Goal: Information Seeking & Learning: Learn about a topic

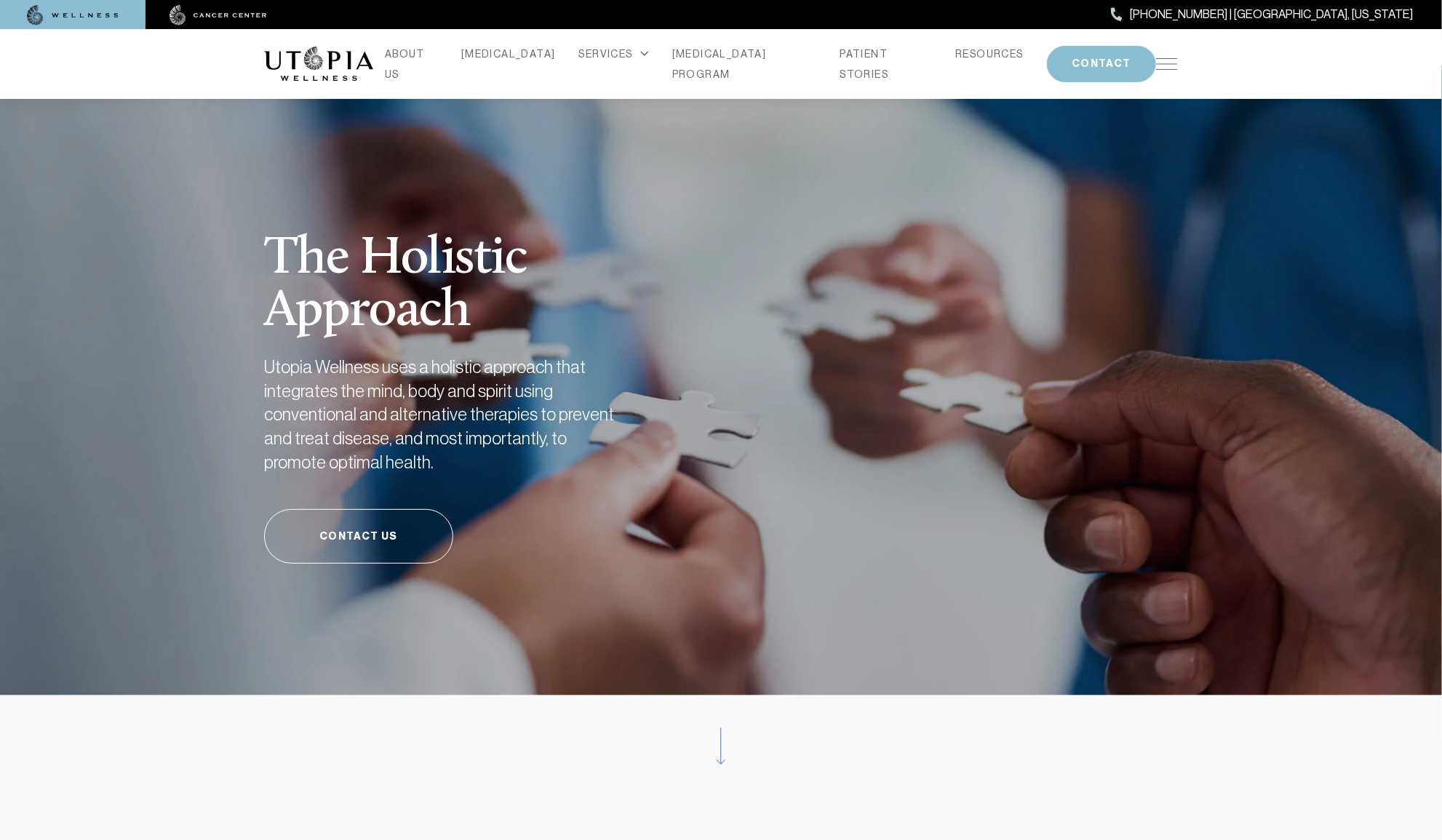
click at [212, 10] on img at bounding box center [218, 15] width 98 height 21
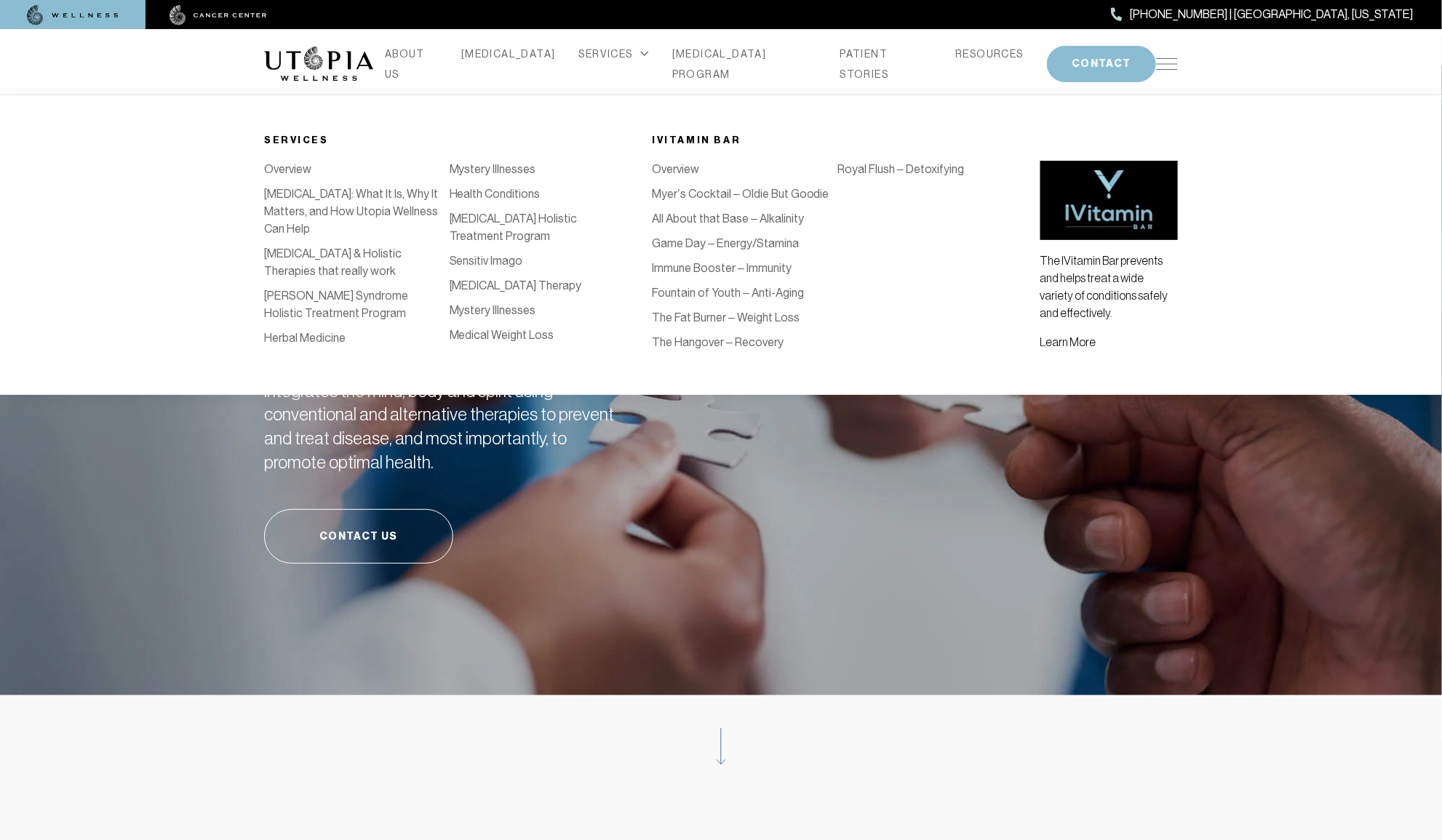
click at [279, 163] on link "Overview" at bounding box center [287, 169] width 47 height 14
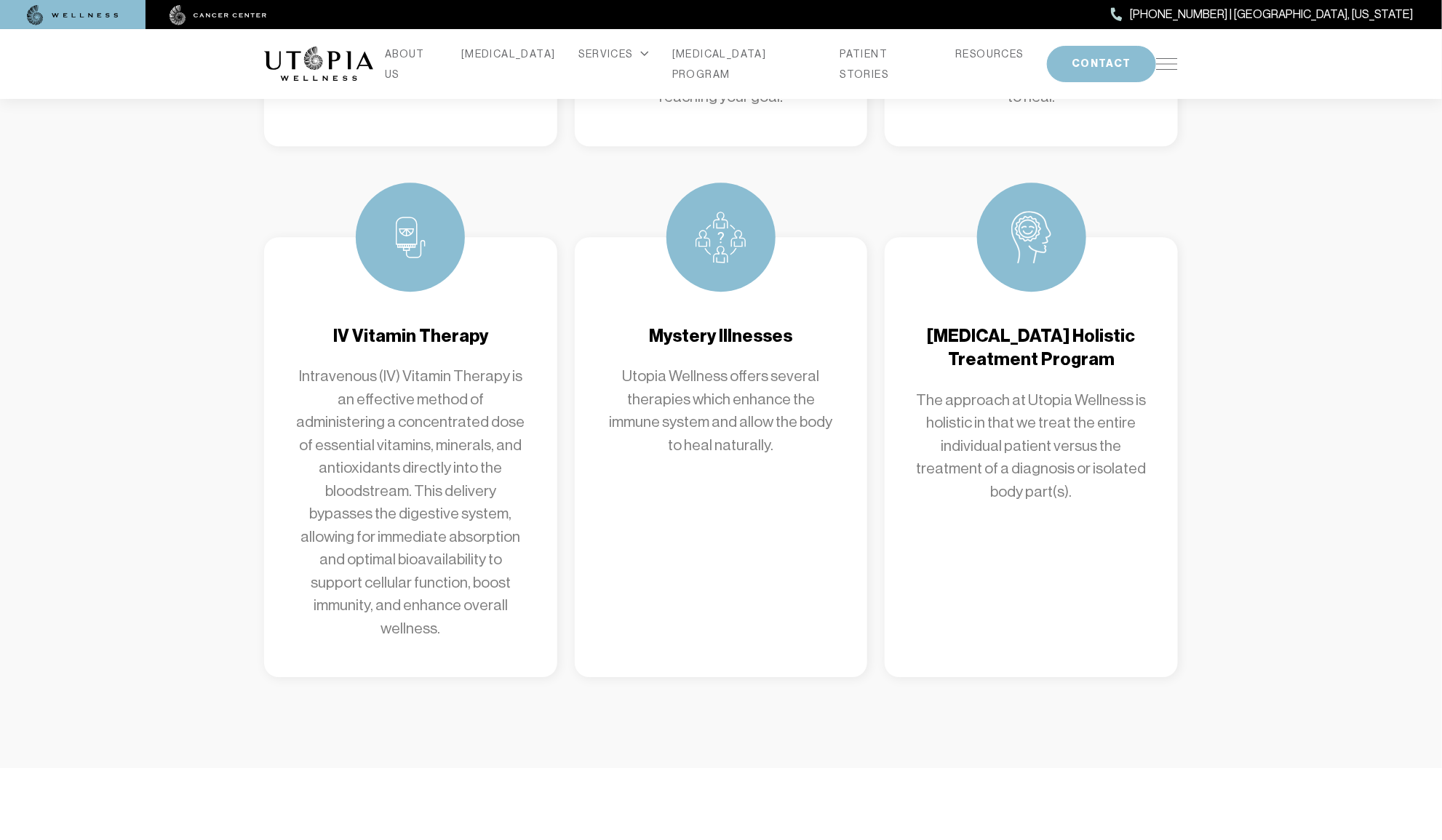
scroll to position [1982, 0]
click at [411, 364] on p "Intravenous (IV) Vitamin Therapy is an effective method of administering a conc…" at bounding box center [410, 502] width 235 height 275
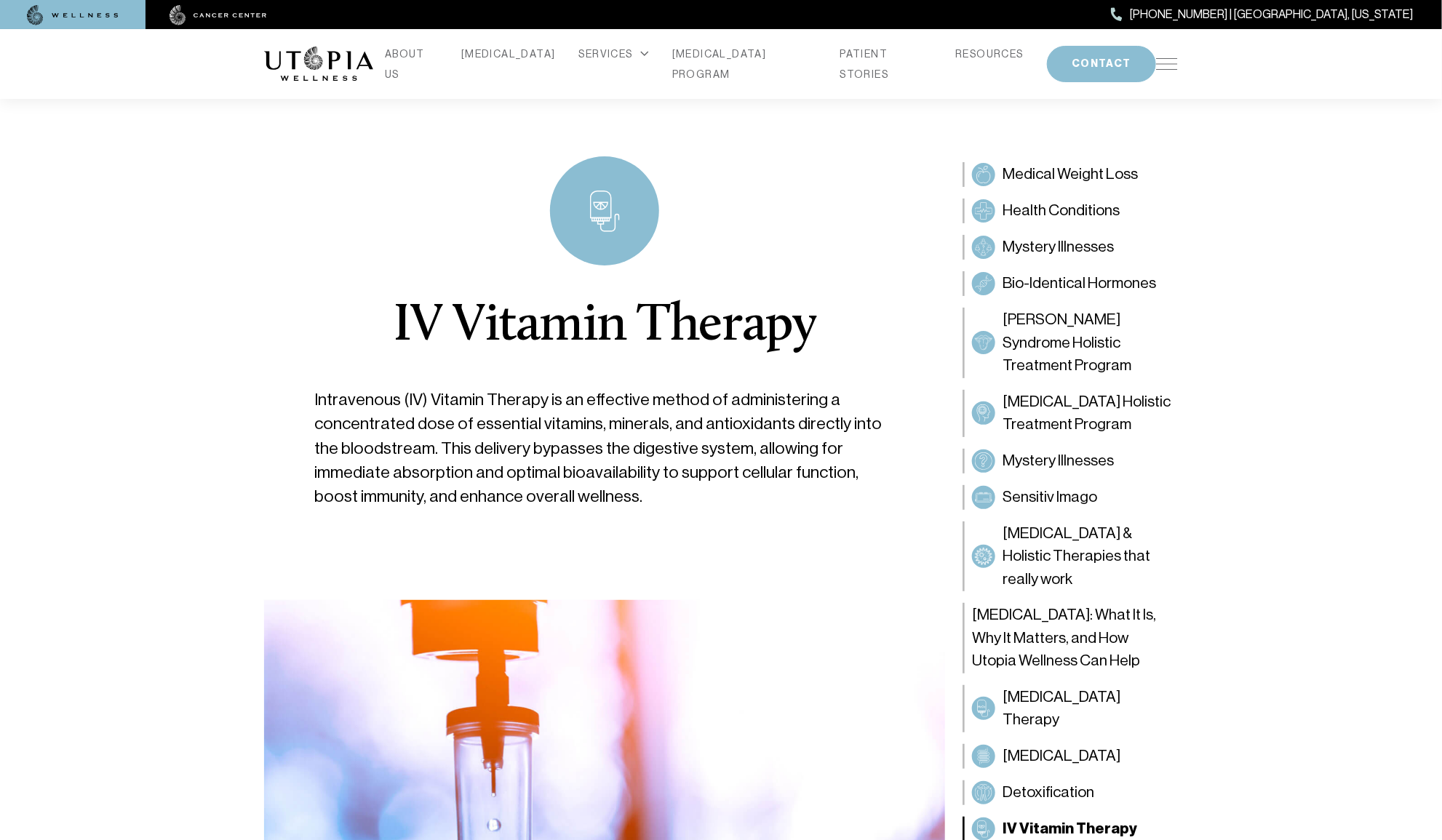
click at [209, 14] on img at bounding box center [218, 15] width 98 height 21
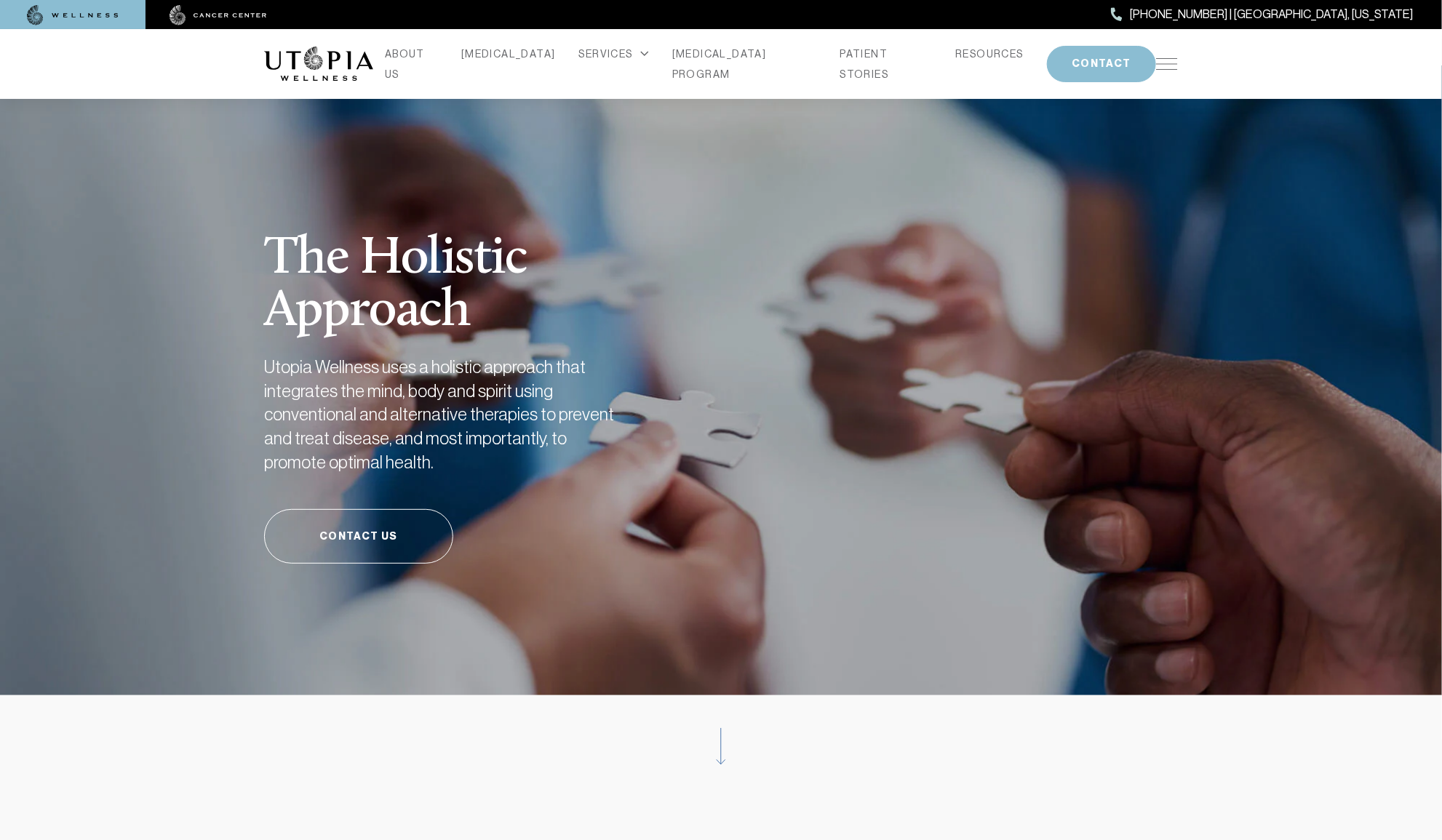
click at [1163, 62] on img at bounding box center [1167, 64] width 22 height 12
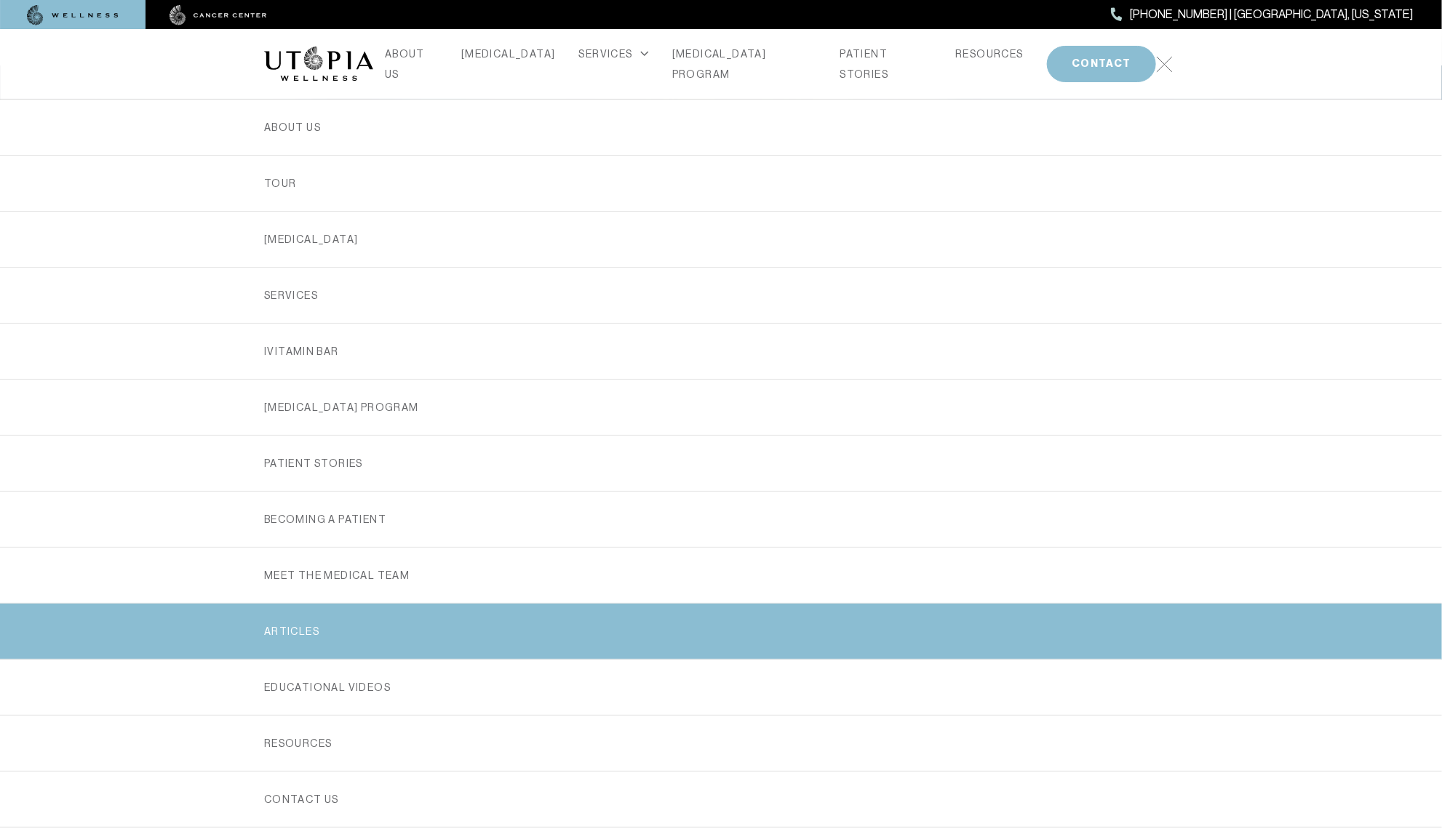
click at [337, 623] on link "ARTICLES" at bounding box center [721, 631] width 914 height 56
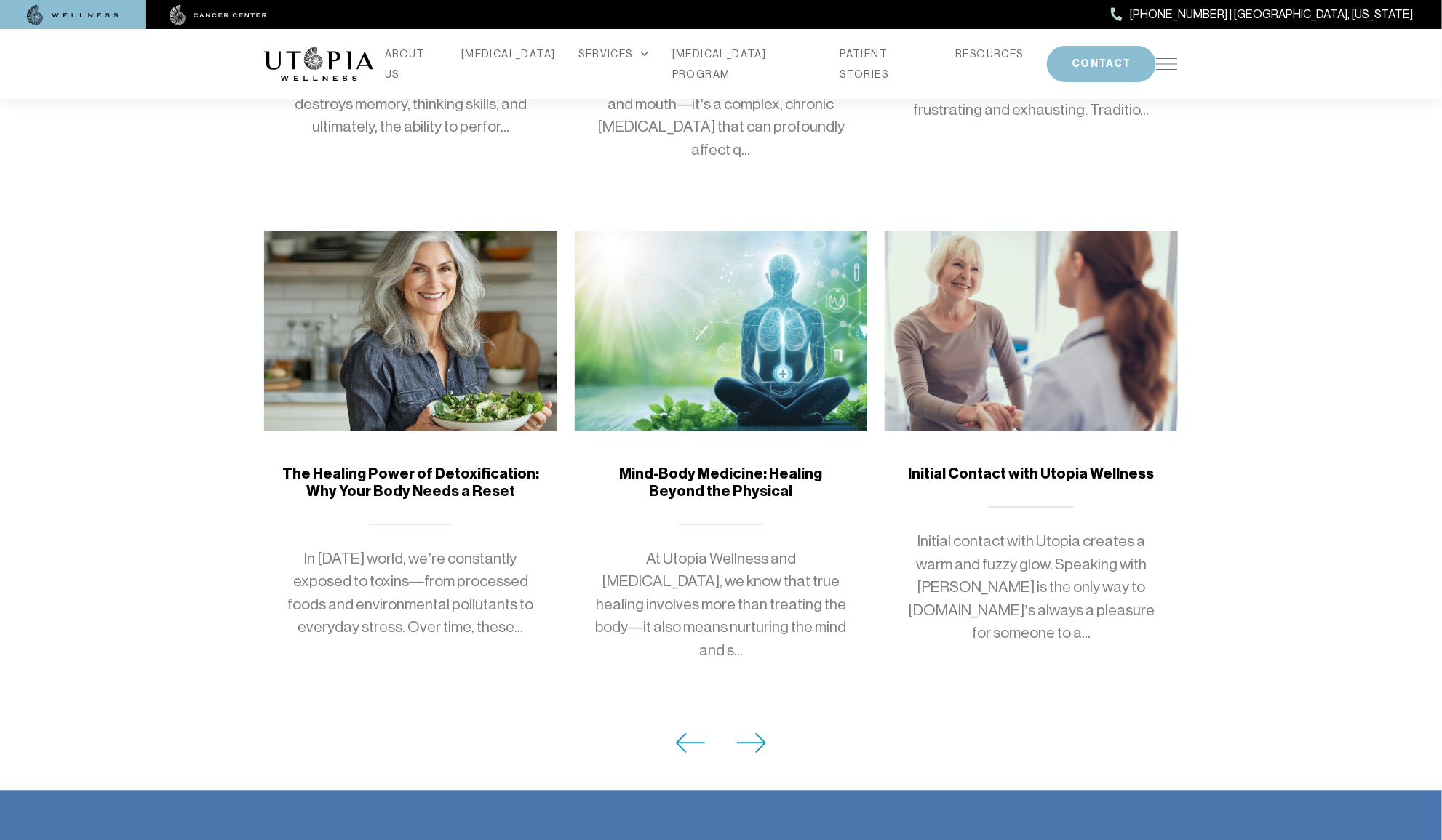
scroll to position [1160, 0]
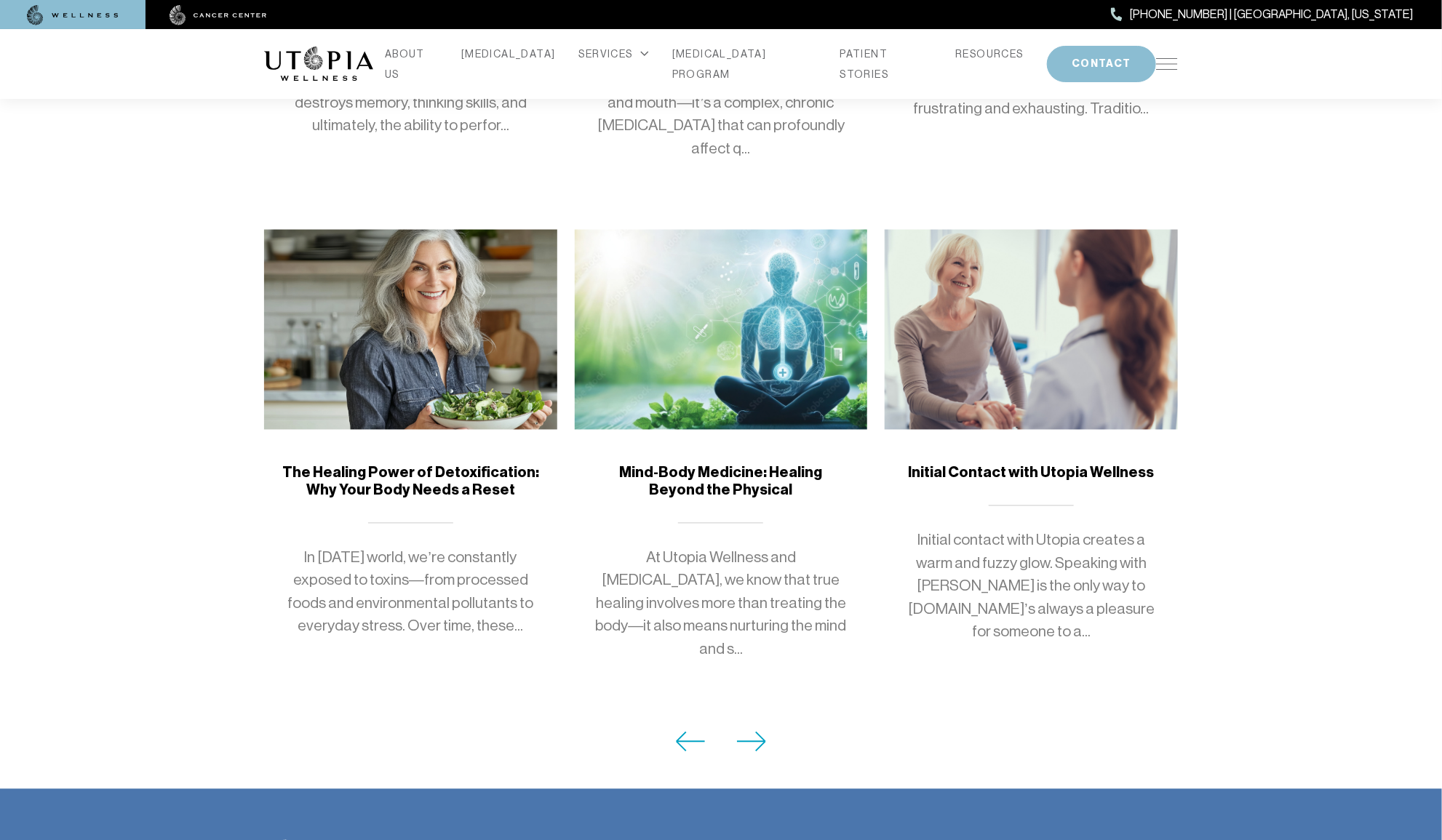
click at [755, 731] on icon at bounding box center [752, 741] width 30 height 21
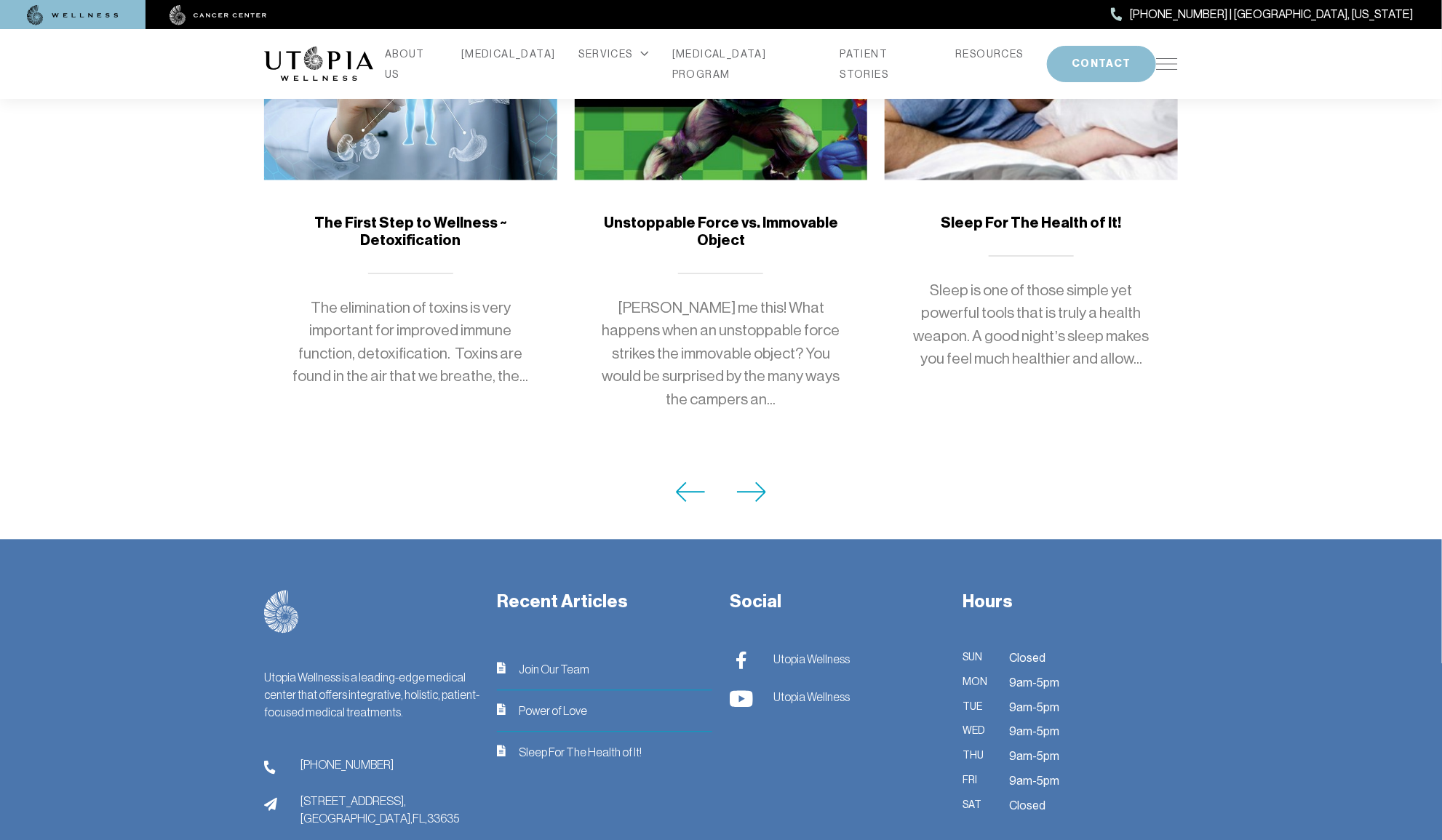
scroll to position [1378, 0]
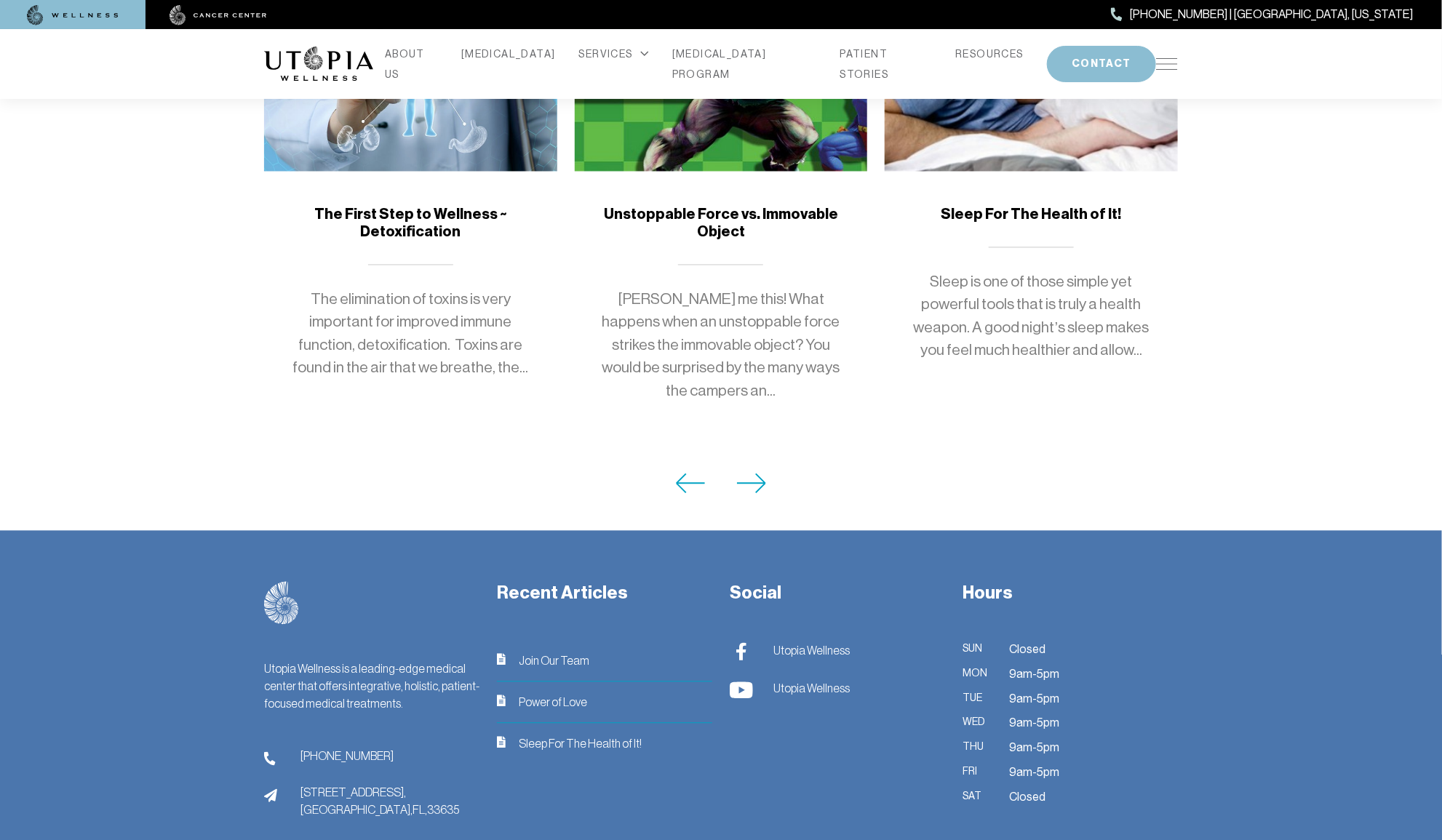
click at [762, 473] on icon at bounding box center [752, 483] width 30 height 21
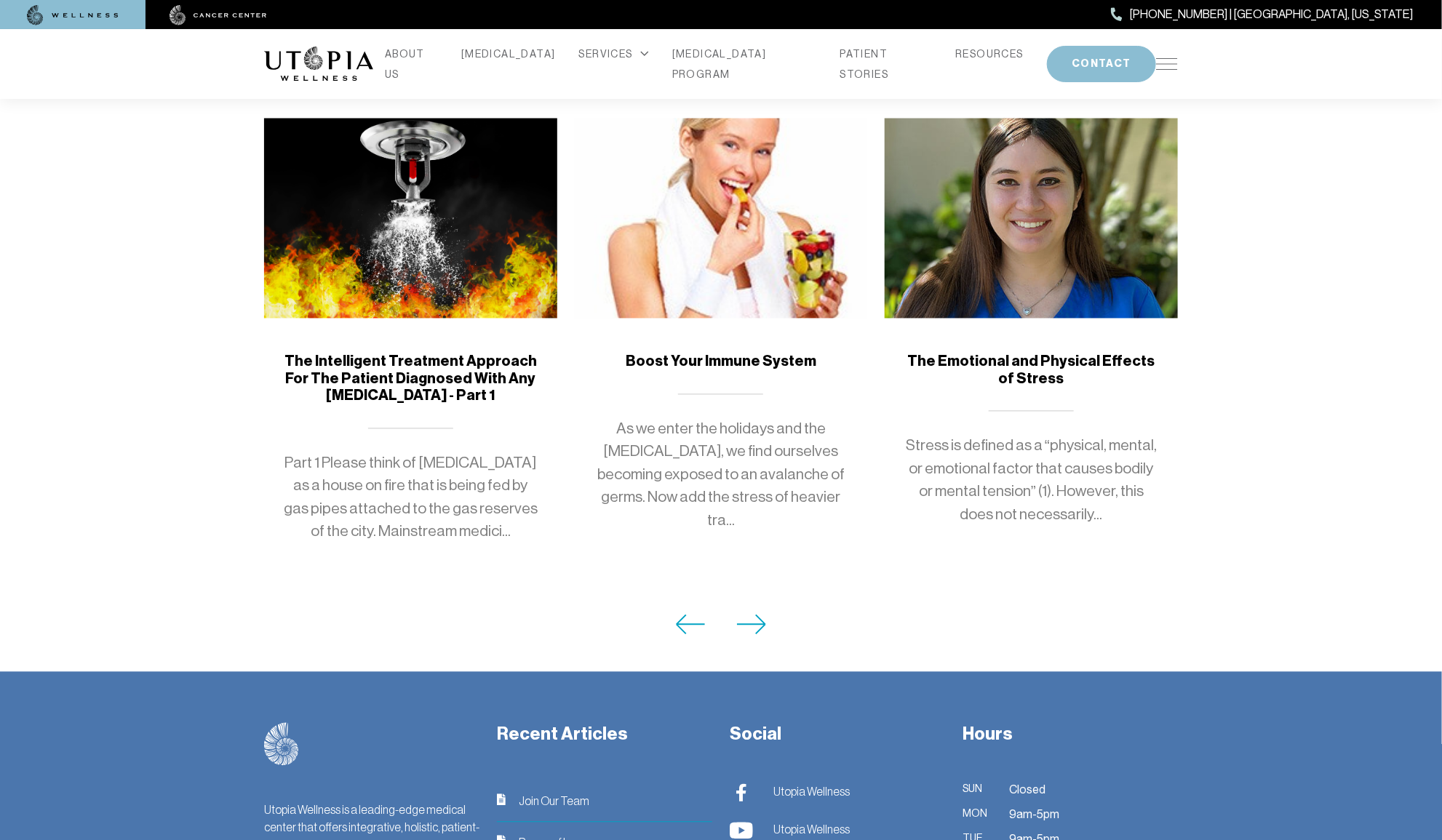
scroll to position [1344, 0]
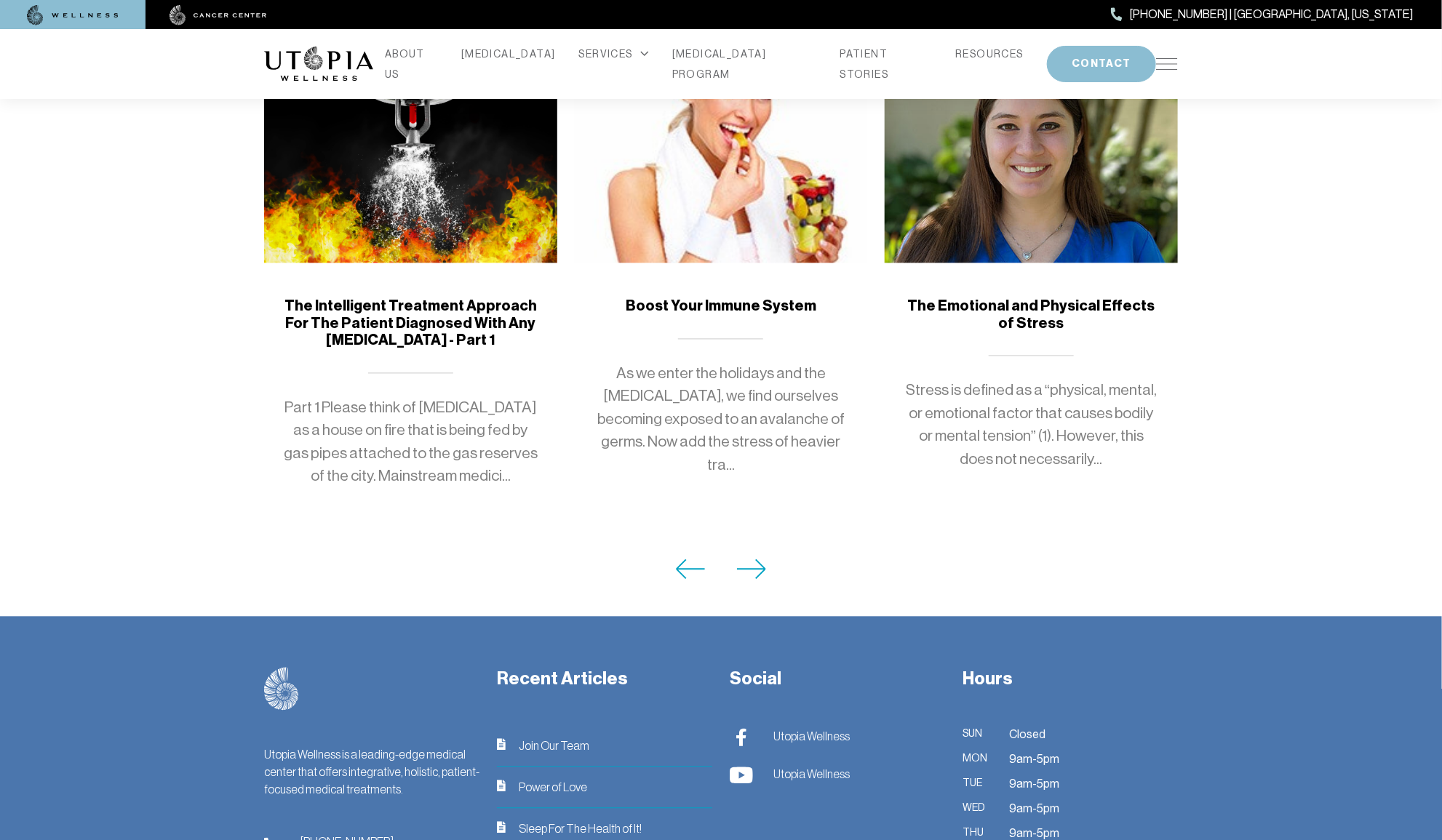
click at [747, 560] on icon at bounding box center [752, 570] width 30 height 21
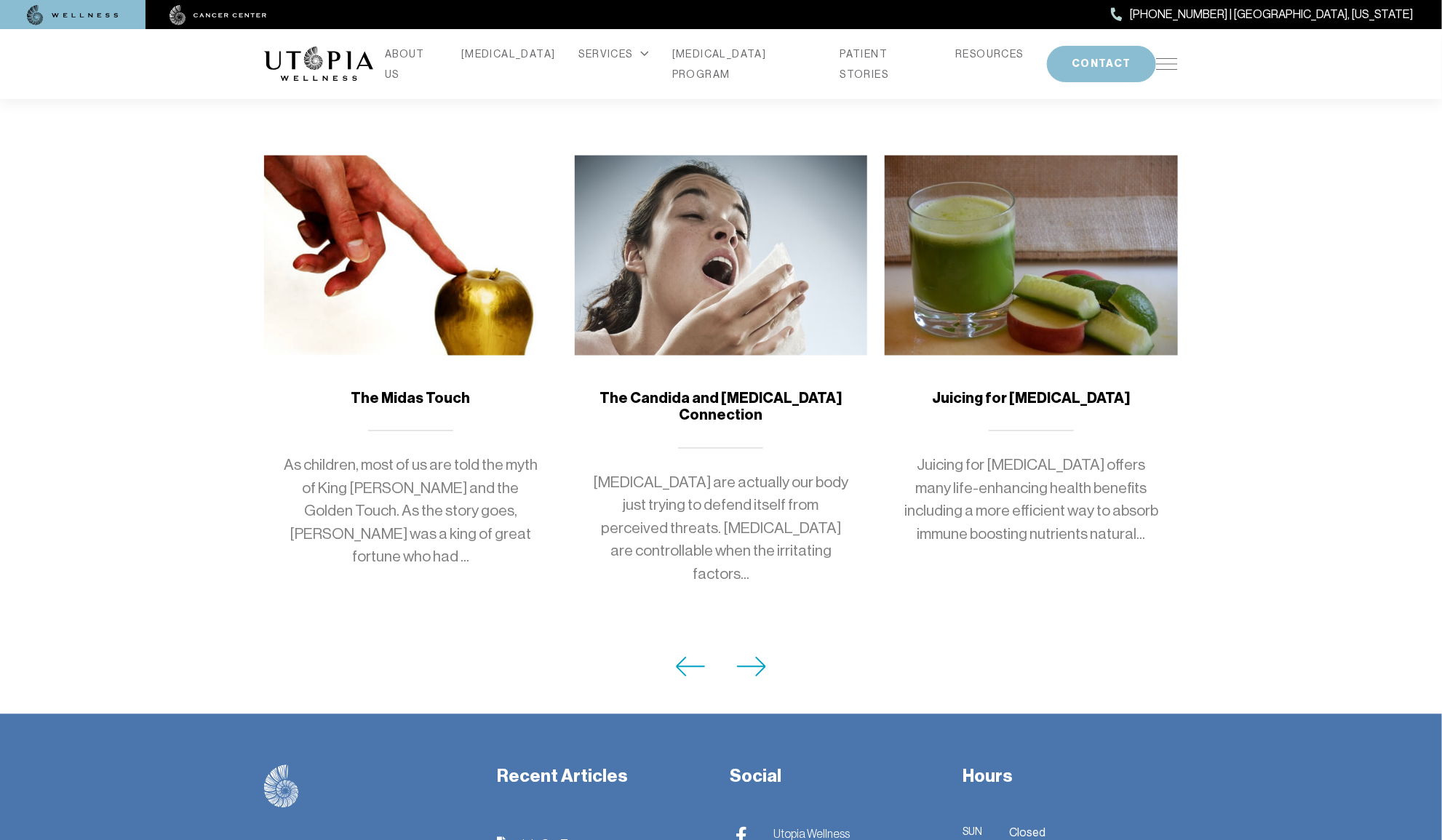
scroll to position [1189, 0]
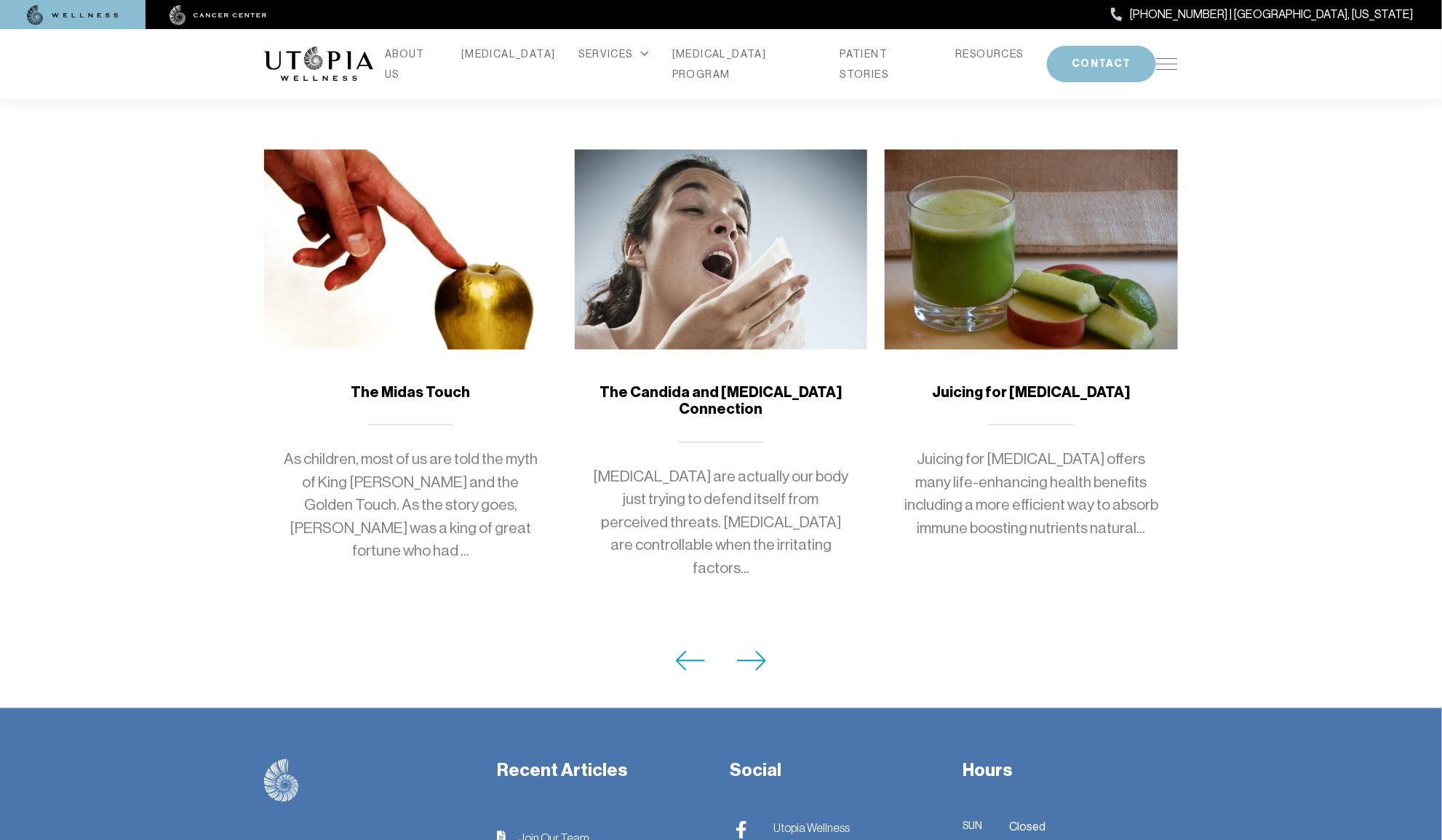
click at [758, 651] on icon at bounding box center [752, 661] width 30 height 21
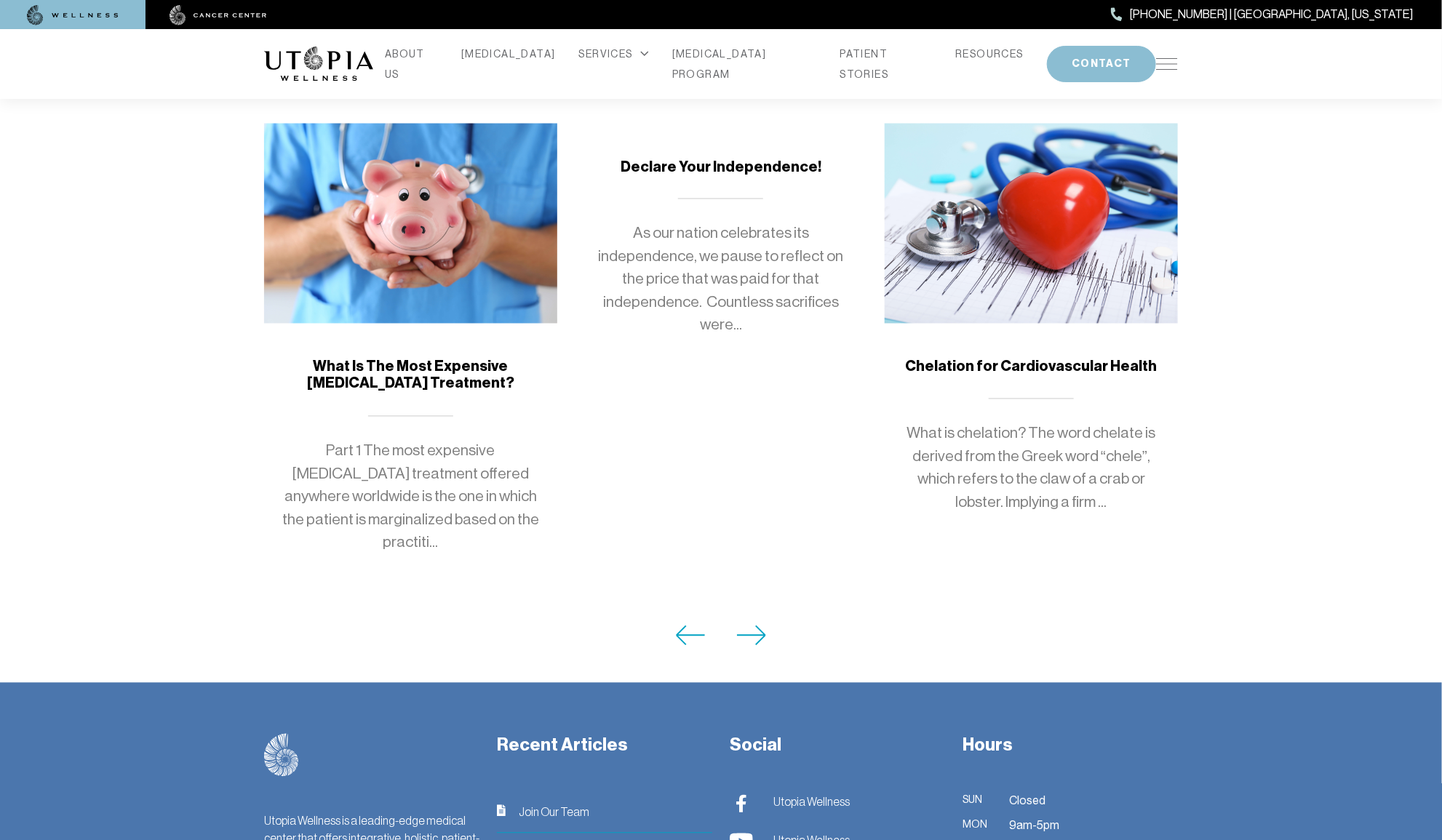
scroll to position [1252, 0]
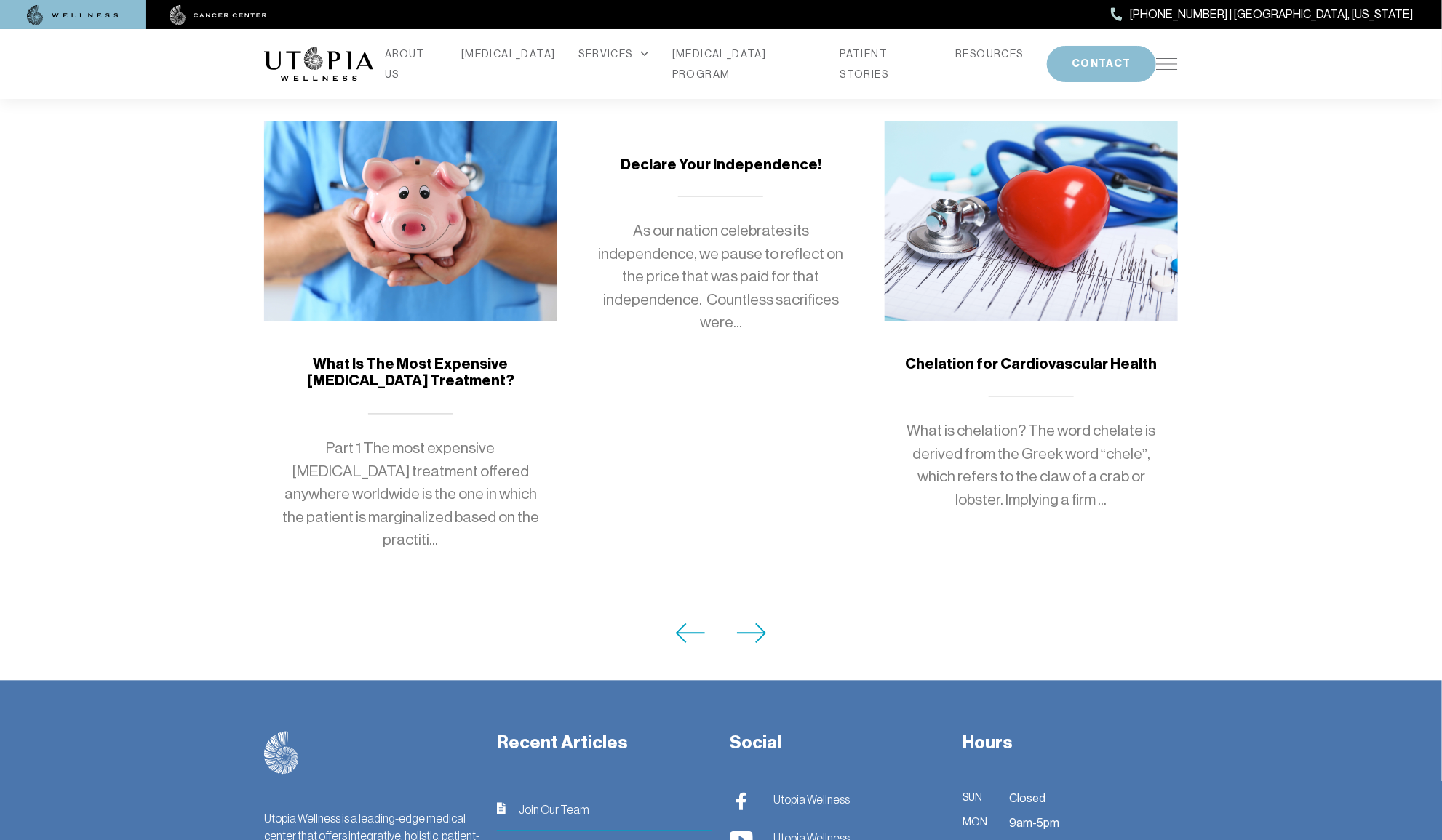
click at [749, 624] on icon at bounding box center [752, 634] width 30 height 21
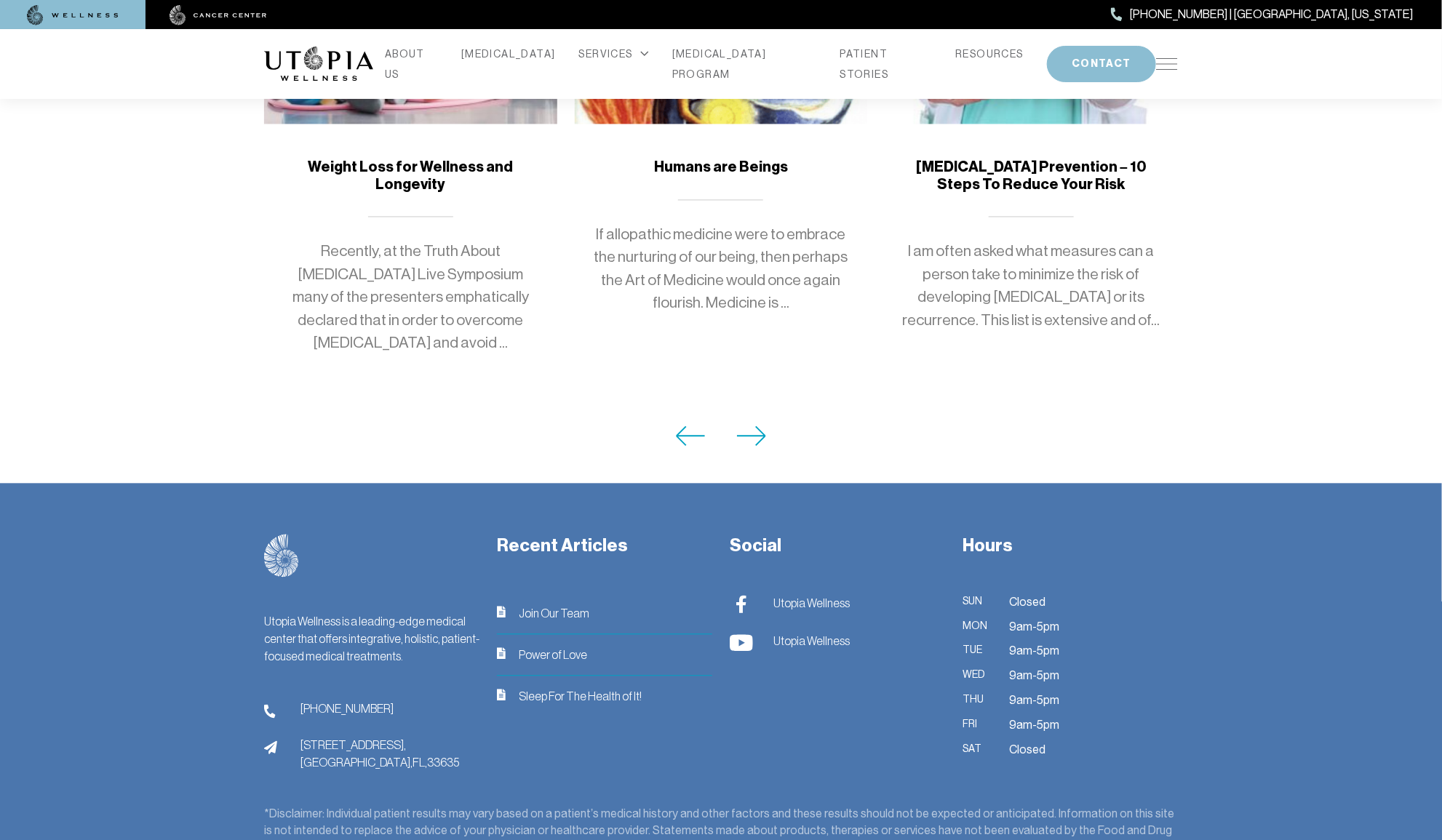
scroll to position [1467, 0]
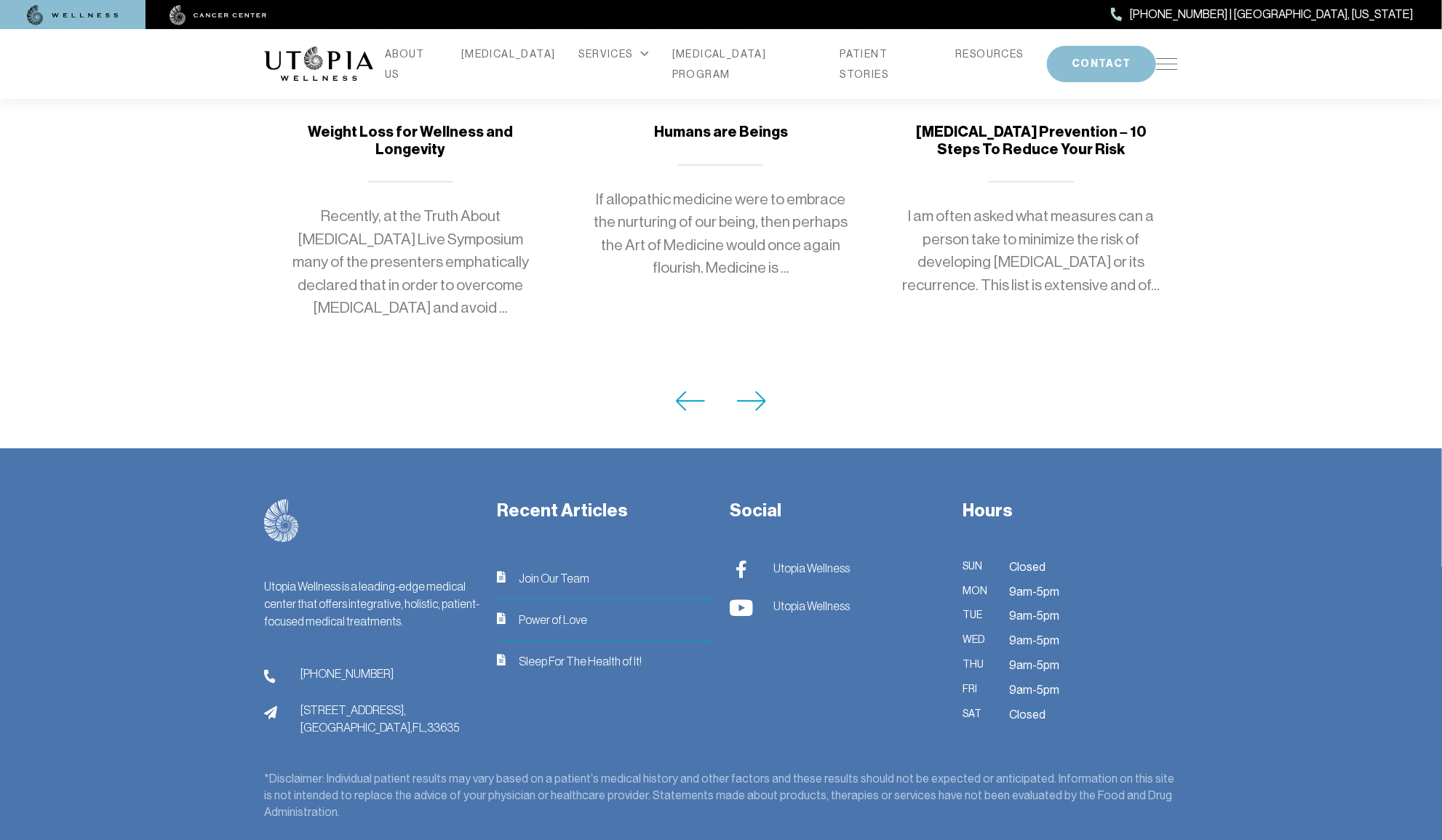
click at [760, 391] on icon at bounding box center [751, 401] width 28 height 19
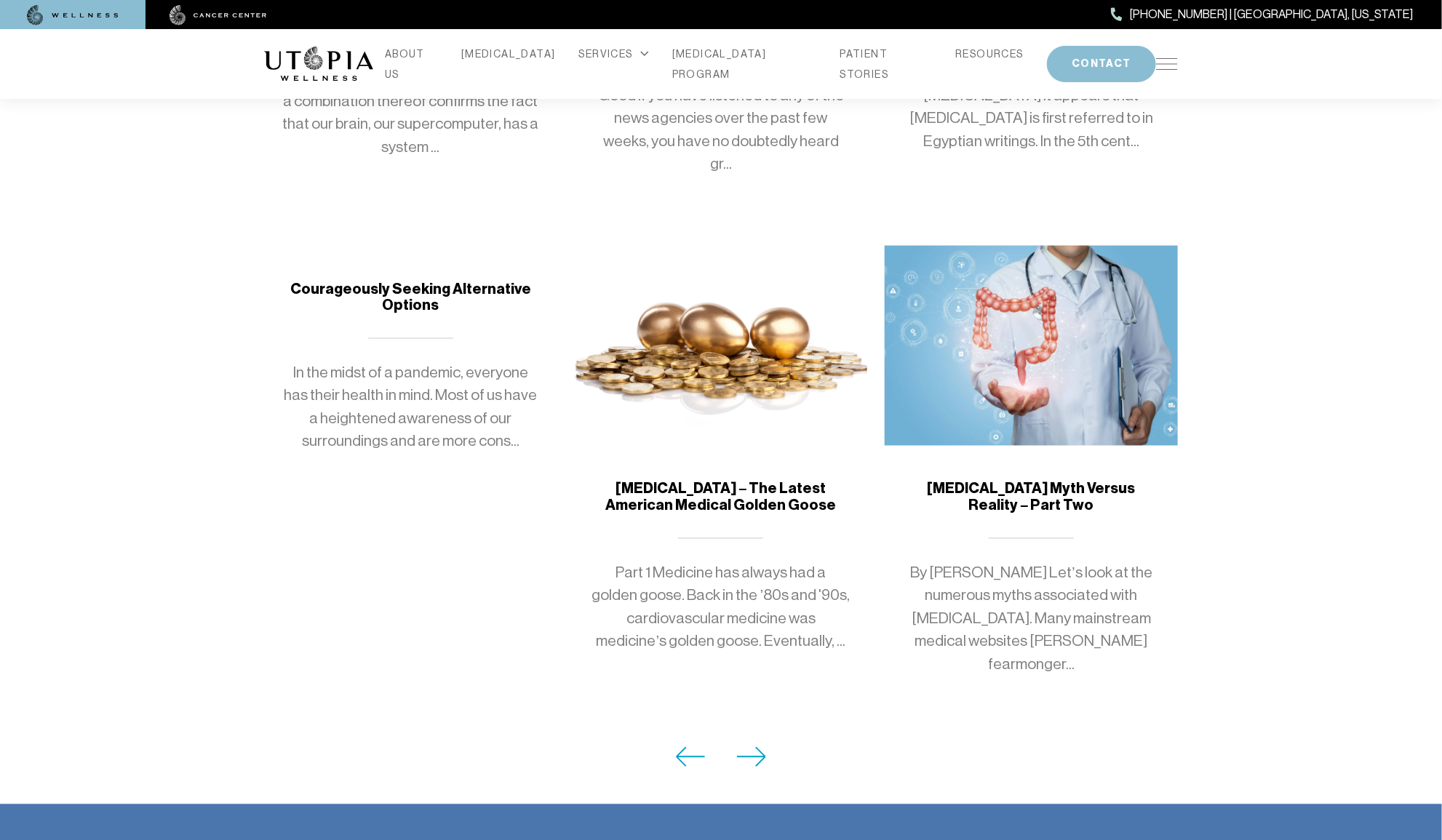
scroll to position [1134, 0]
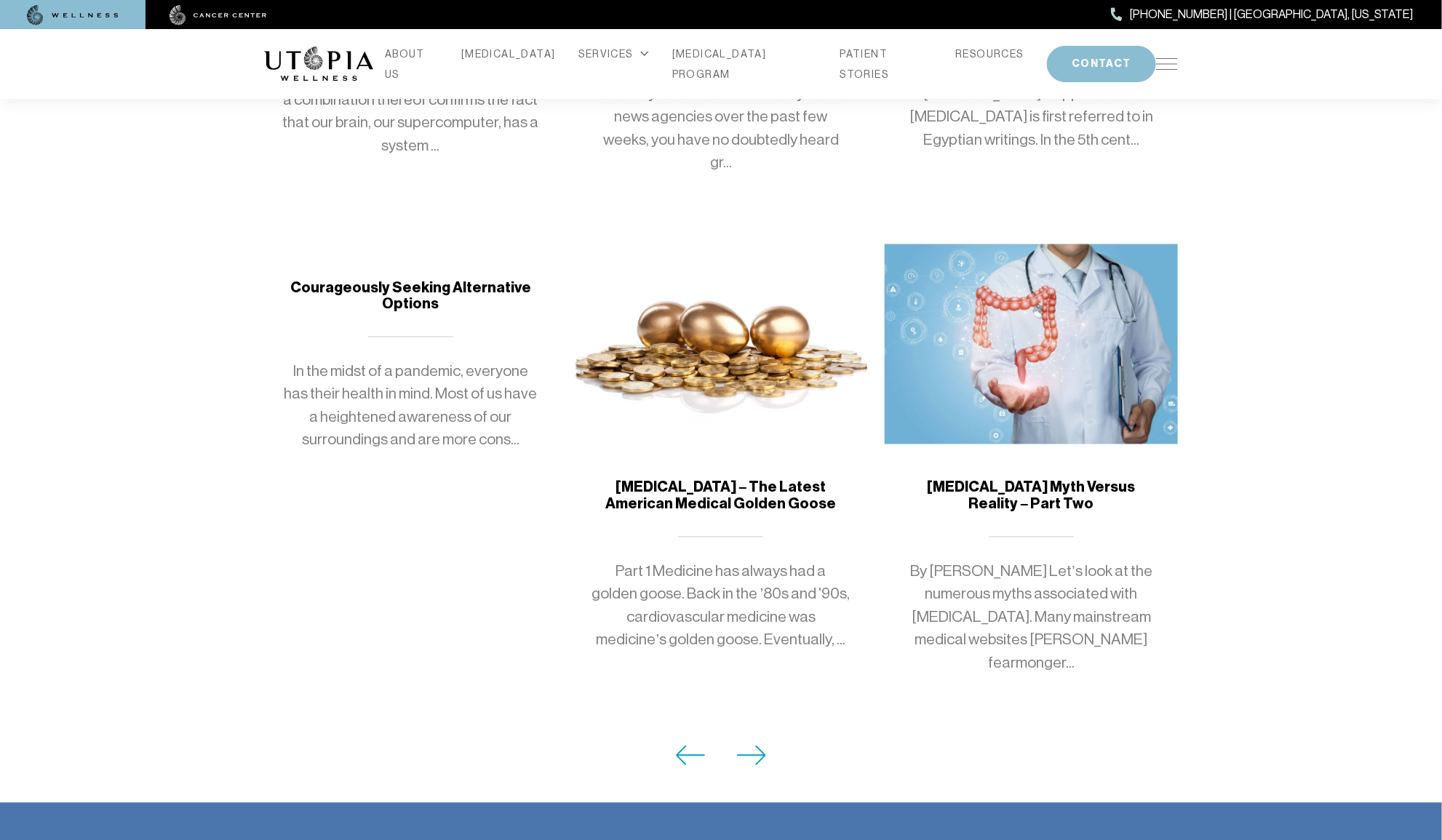
click at [754, 745] on icon at bounding box center [752, 755] width 30 height 21
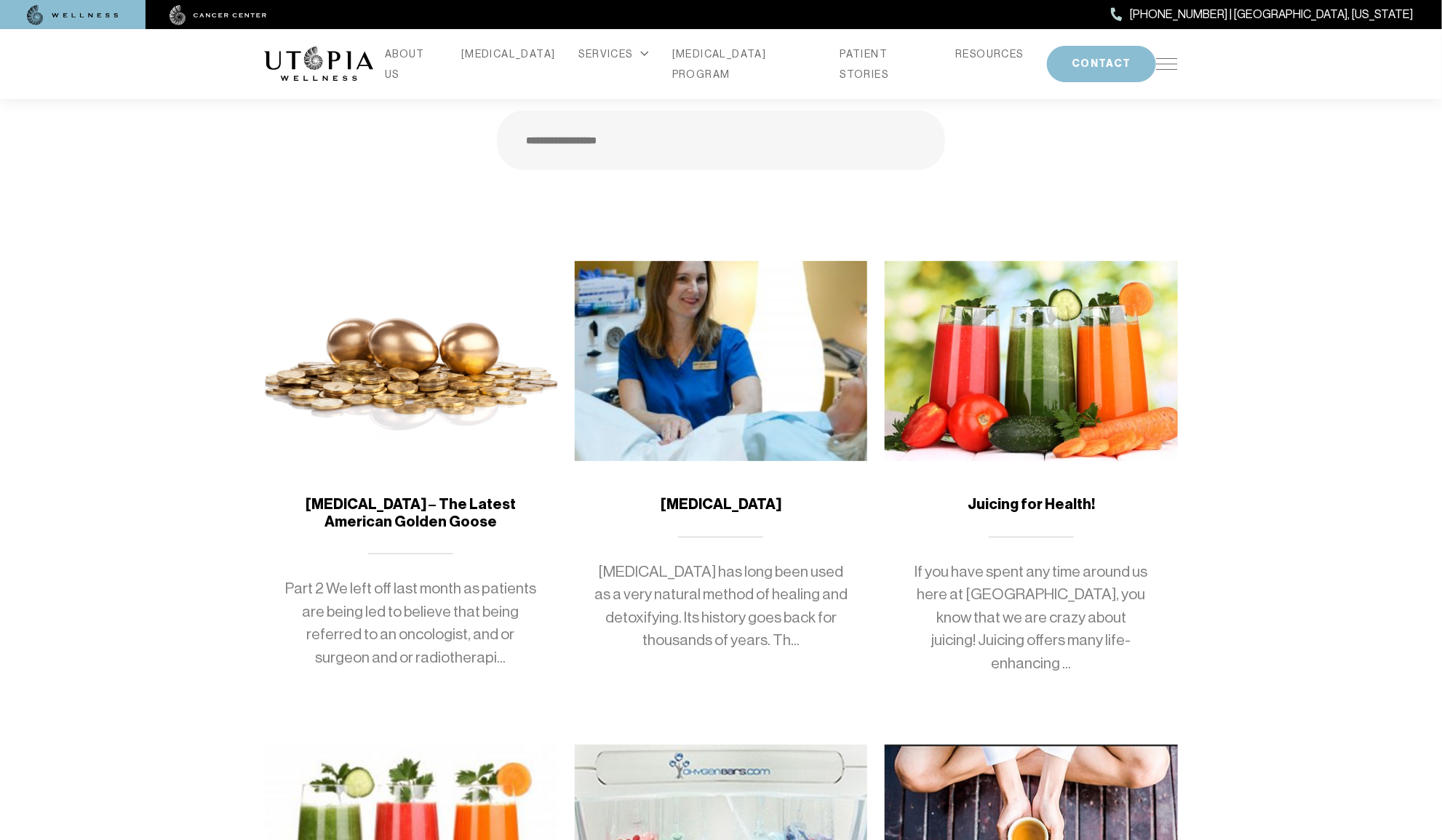
scroll to position [133, 0]
